Goal: Check status

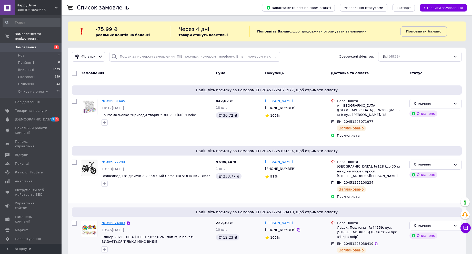
click at [112, 221] on link "№ 356874803" at bounding box center [113, 223] width 24 height 4
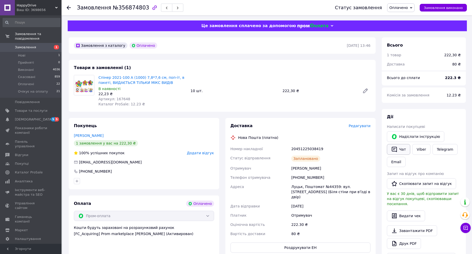
click at [399, 149] on button "Чат" at bounding box center [398, 149] width 23 height 11
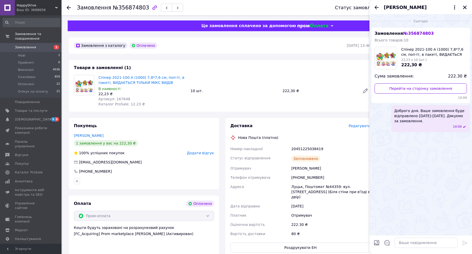
drag, startPoint x: 395, startPoint y: 110, endPoint x: 421, endPoint y: 122, distance: 29.1
click at [421, 122] on span "Доброго дня. Ваше замовлення буде відправлено [DATE]-[DATE]. Дякуємо за замовле…" at bounding box center [430, 115] width 73 height 15
copy span "Доброго дня. Ваше замовлення буде відправлено [DATE]-[DATE]. Дякуємо за замовле…"
click at [464, 7] on icon "Закрити" at bounding box center [464, 7] width 5 height 5
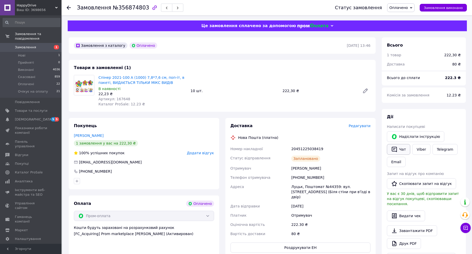
click at [399, 150] on button "Чат" at bounding box center [398, 149] width 23 height 11
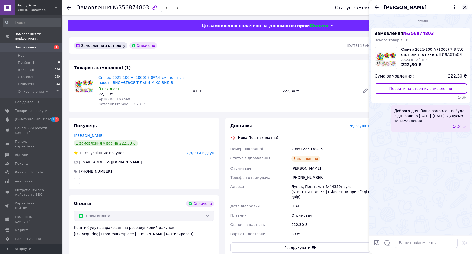
click at [465, 8] on icon "Закрити" at bounding box center [465, 8] width 4 height 4
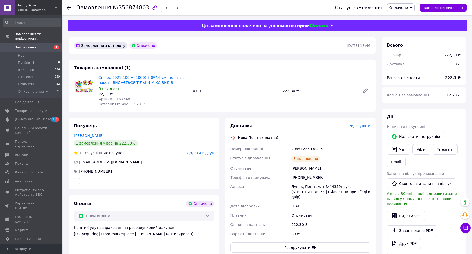
click at [31, 45] on span "Замовлення" at bounding box center [25, 47] width 21 height 5
